Goal: Task Accomplishment & Management: Manage account settings

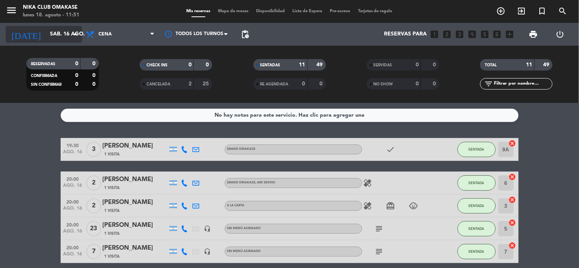
click at [78, 33] on icon "arrow_drop_down" at bounding box center [75, 34] width 9 height 9
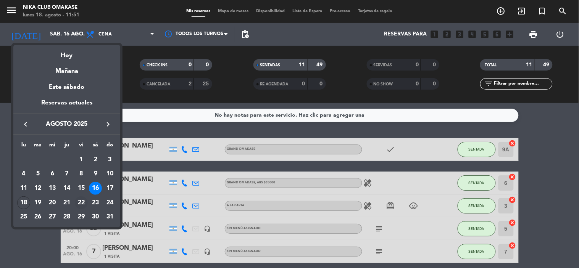
click at [80, 204] on div "22" at bounding box center [81, 202] width 13 height 13
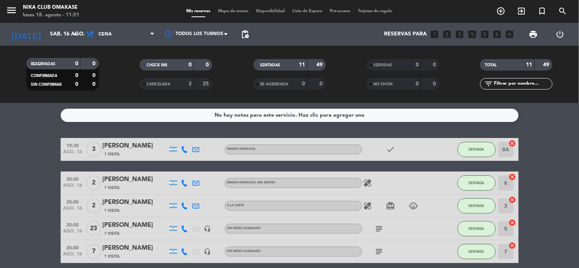
type input "vie. 22 ago."
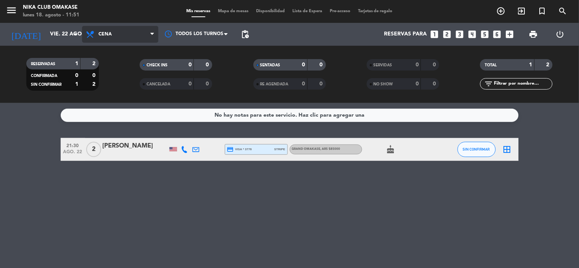
click at [133, 39] on span "Cena" at bounding box center [120, 34] width 76 height 17
click at [129, 87] on div "menu Nika Club Omakase [DATE] 18. agosto - 11:51 Mis reservas Mapa de mesas Dis…" at bounding box center [289, 51] width 579 height 103
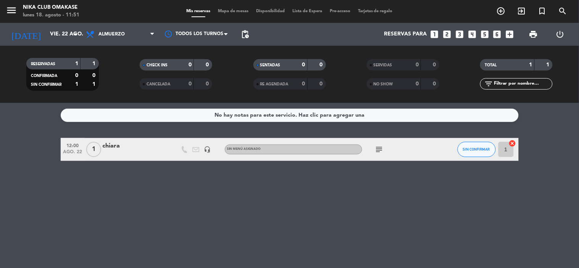
click at [381, 148] on icon "subject" at bounding box center [379, 149] width 9 height 9
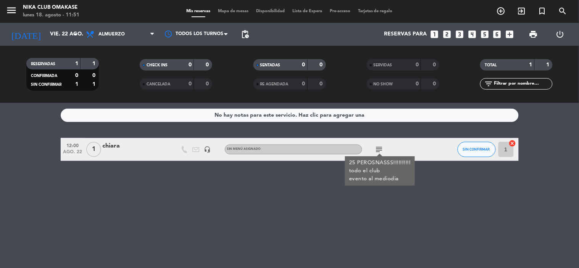
click at [381, 148] on icon "subject" at bounding box center [379, 149] width 9 height 9
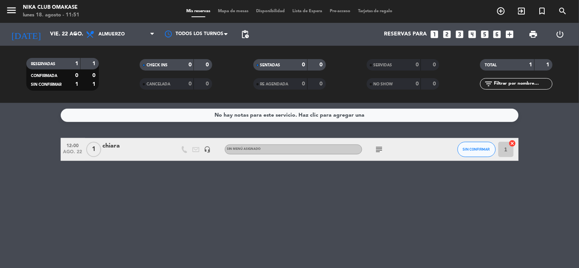
click at [149, 144] on div "chiara" at bounding box center [135, 146] width 65 height 10
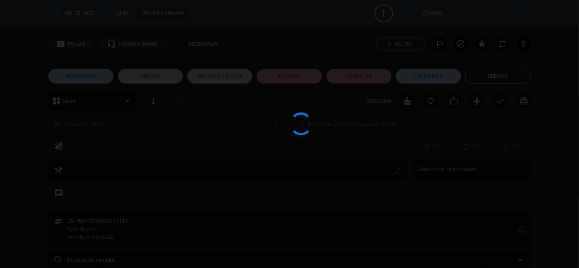
click at [149, 144] on div at bounding box center [289, 134] width 579 height 268
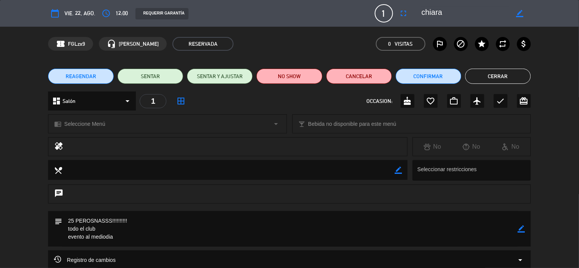
click at [520, 12] on icon "border_color" at bounding box center [519, 13] width 7 height 7
click at [111, 10] on button "access_time" at bounding box center [106, 13] width 14 height 14
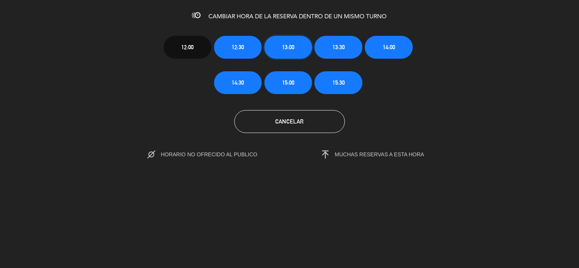
click at [291, 46] on span "13:00" at bounding box center [288, 47] width 12 height 9
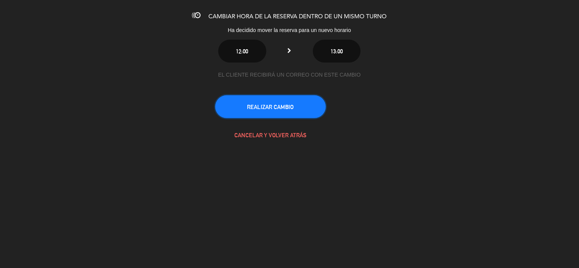
click at [253, 106] on button "REALIZAR CAMBIO" at bounding box center [270, 106] width 111 height 23
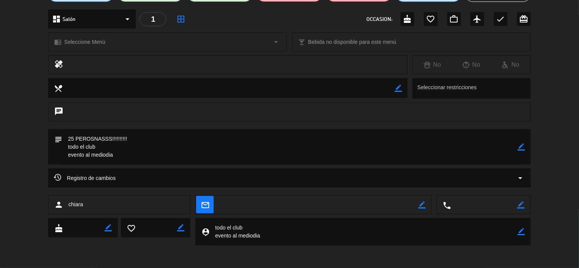
scroll to position [40, 0]
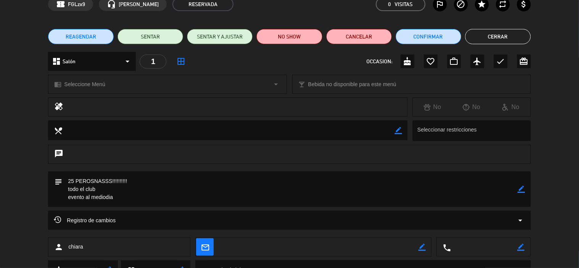
click at [437, 241] on div "local_phone border_color" at bounding box center [483, 247] width 93 height 19
click at [424, 246] on icon "border_color" at bounding box center [421, 247] width 7 height 7
click at [550, 123] on div "local_dining border_color Seleccionar restricciones" at bounding box center [289, 133] width 579 height 24
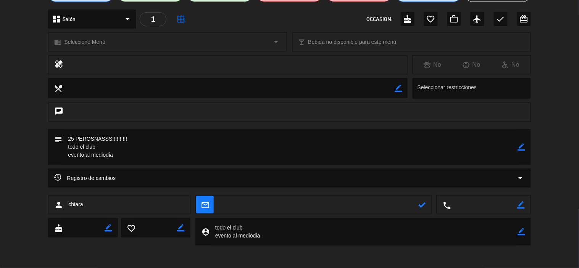
scroll to position [0, 0]
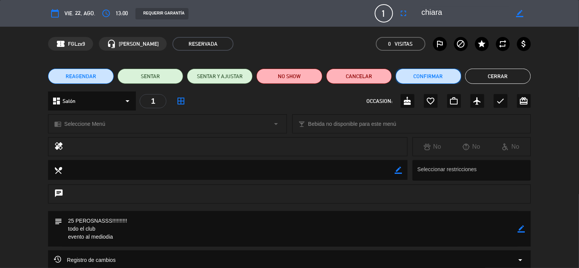
click at [455, 74] on button "Confirmar" at bounding box center [428, 76] width 66 height 15
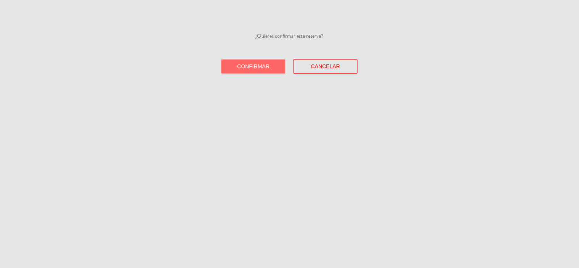
click at [253, 64] on span "Confirmar" at bounding box center [253, 66] width 32 height 6
